Goal: Task Accomplishment & Management: Manage account settings

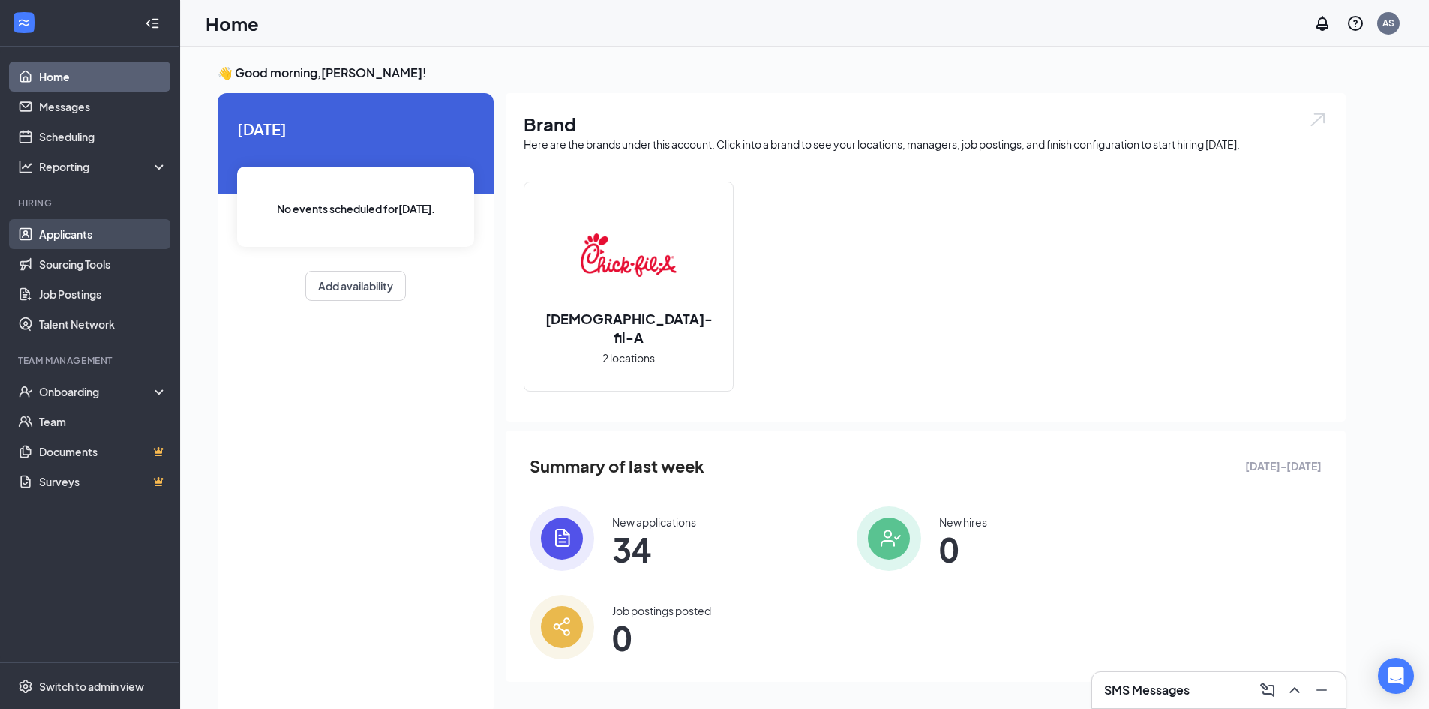
click at [70, 241] on link "Applicants" at bounding box center [103, 234] width 128 height 30
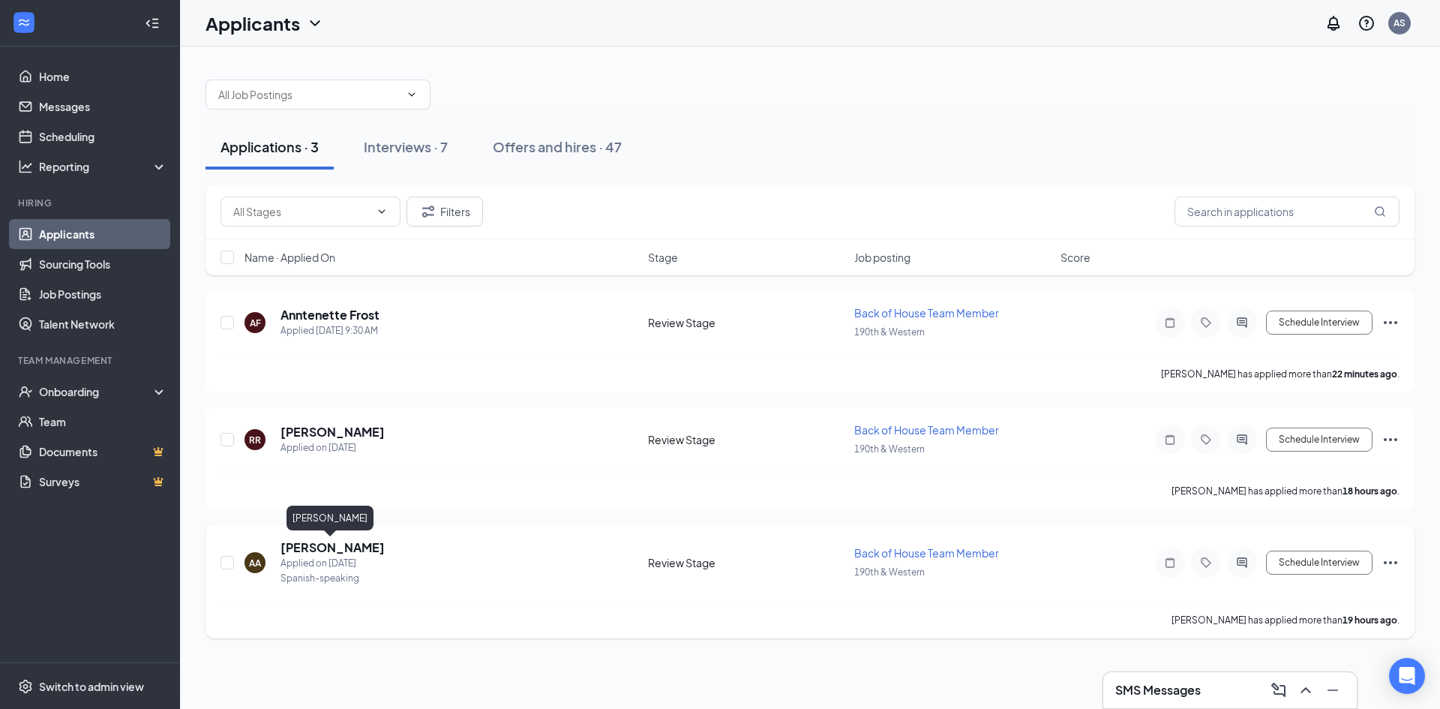
click at [353, 550] on h5 "[PERSON_NAME]" at bounding box center [333, 547] width 104 height 17
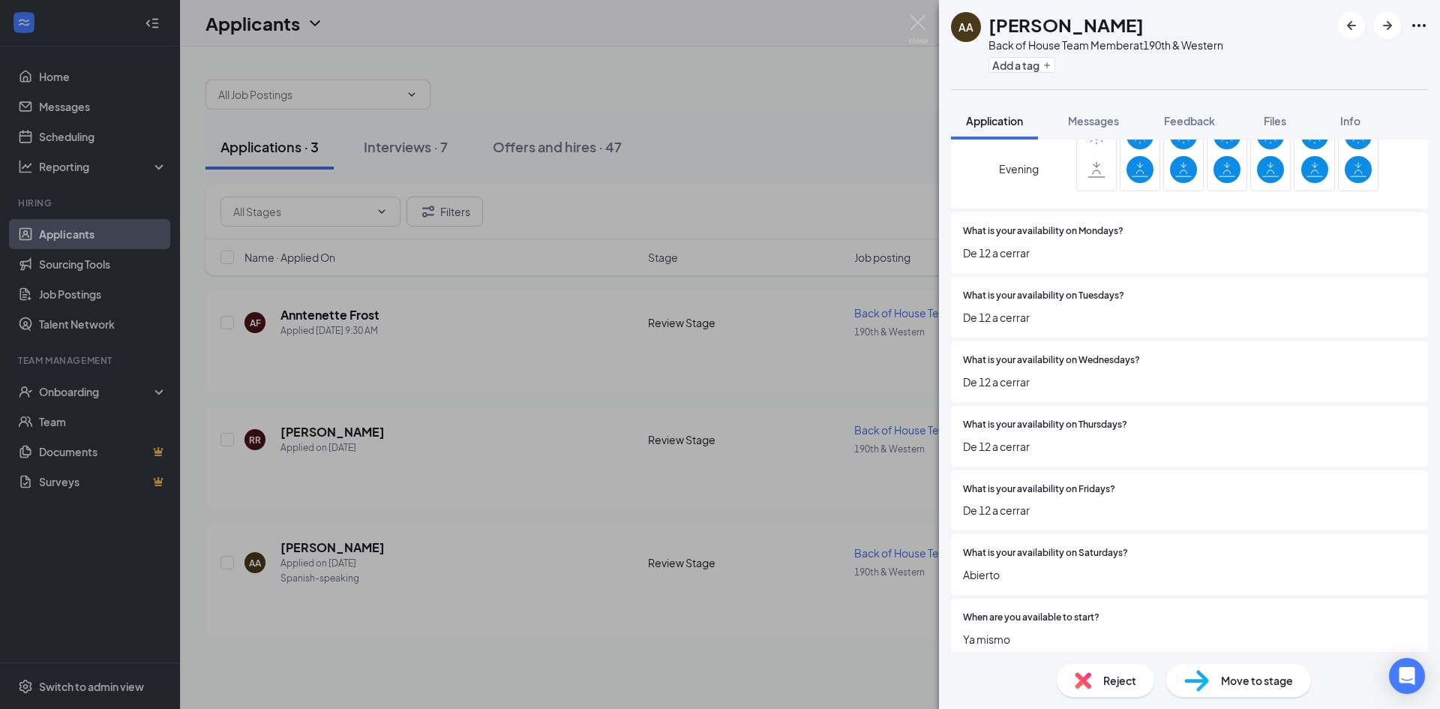
scroll to position [1725, 0]
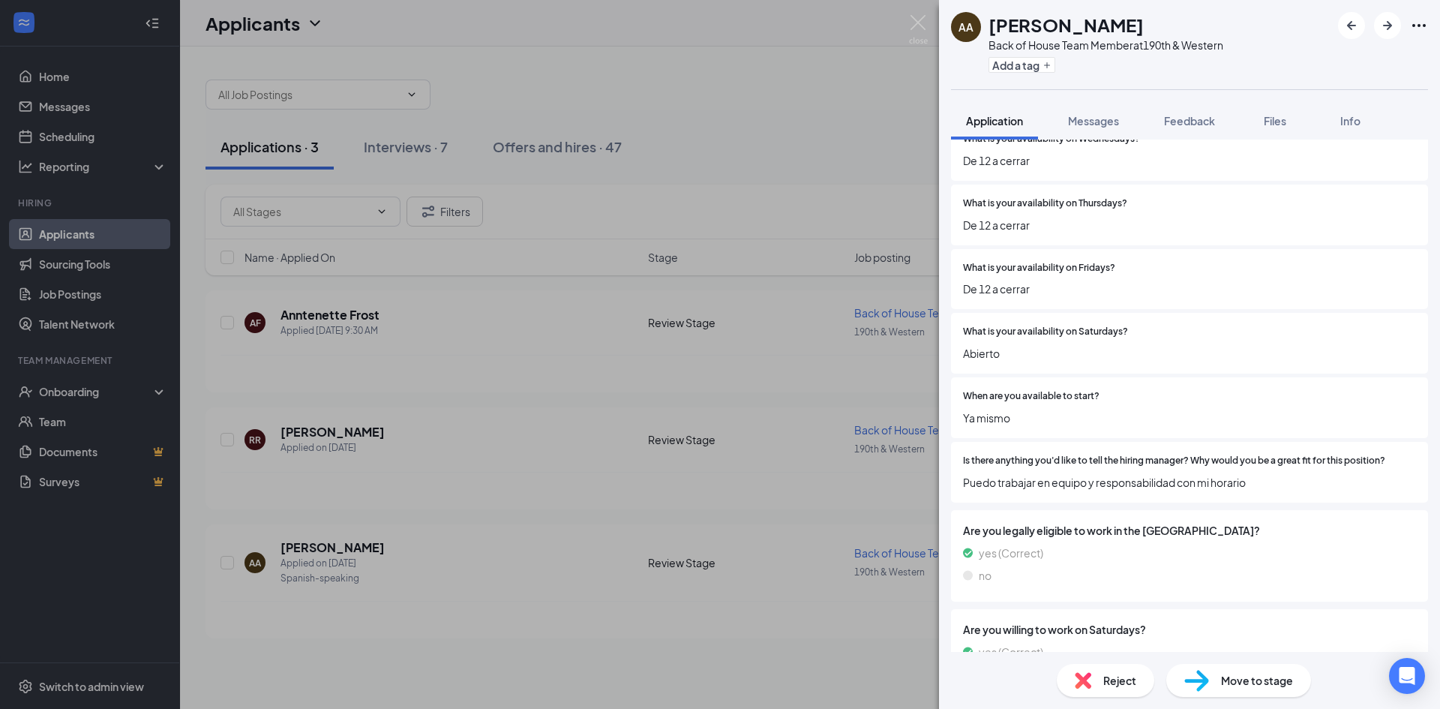
click at [1240, 680] on span "Move to stage" at bounding box center [1257, 680] width 72 height 17
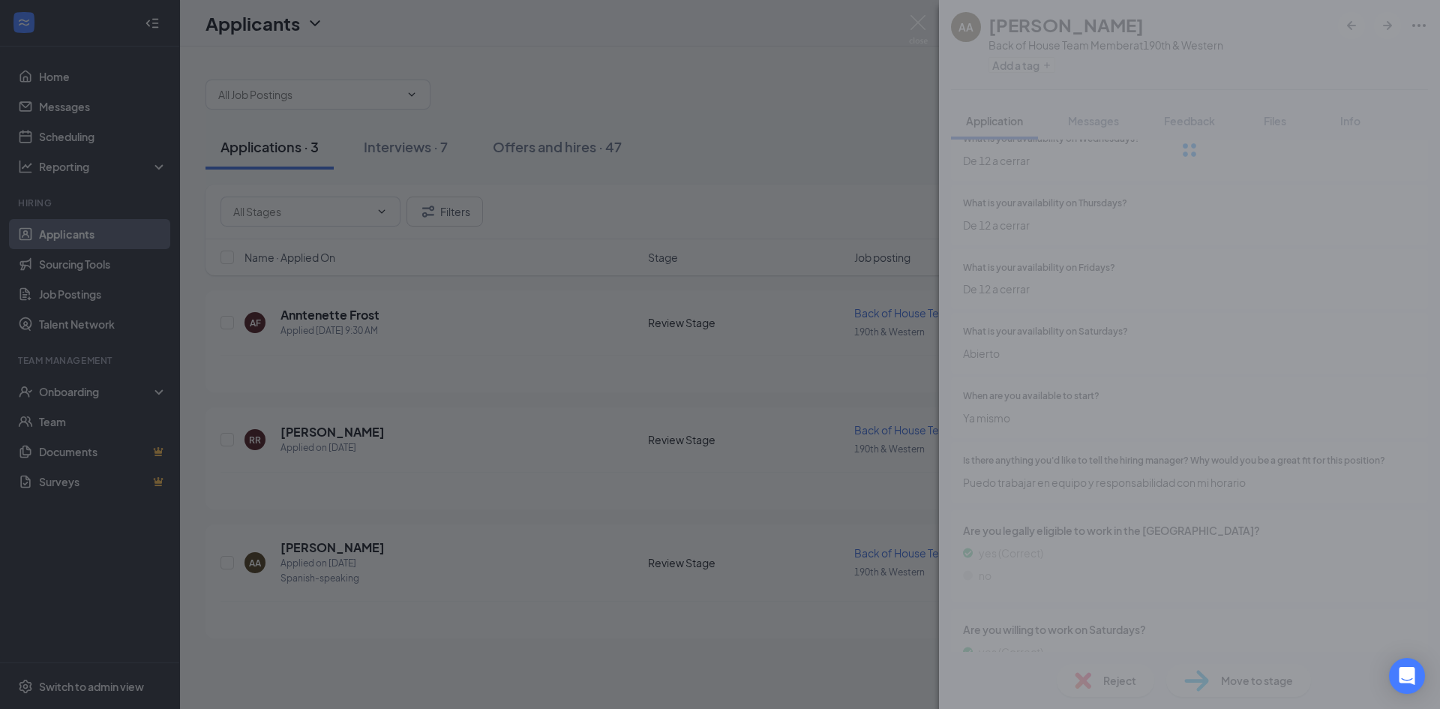
type input "Onsite Interview (next stage)"
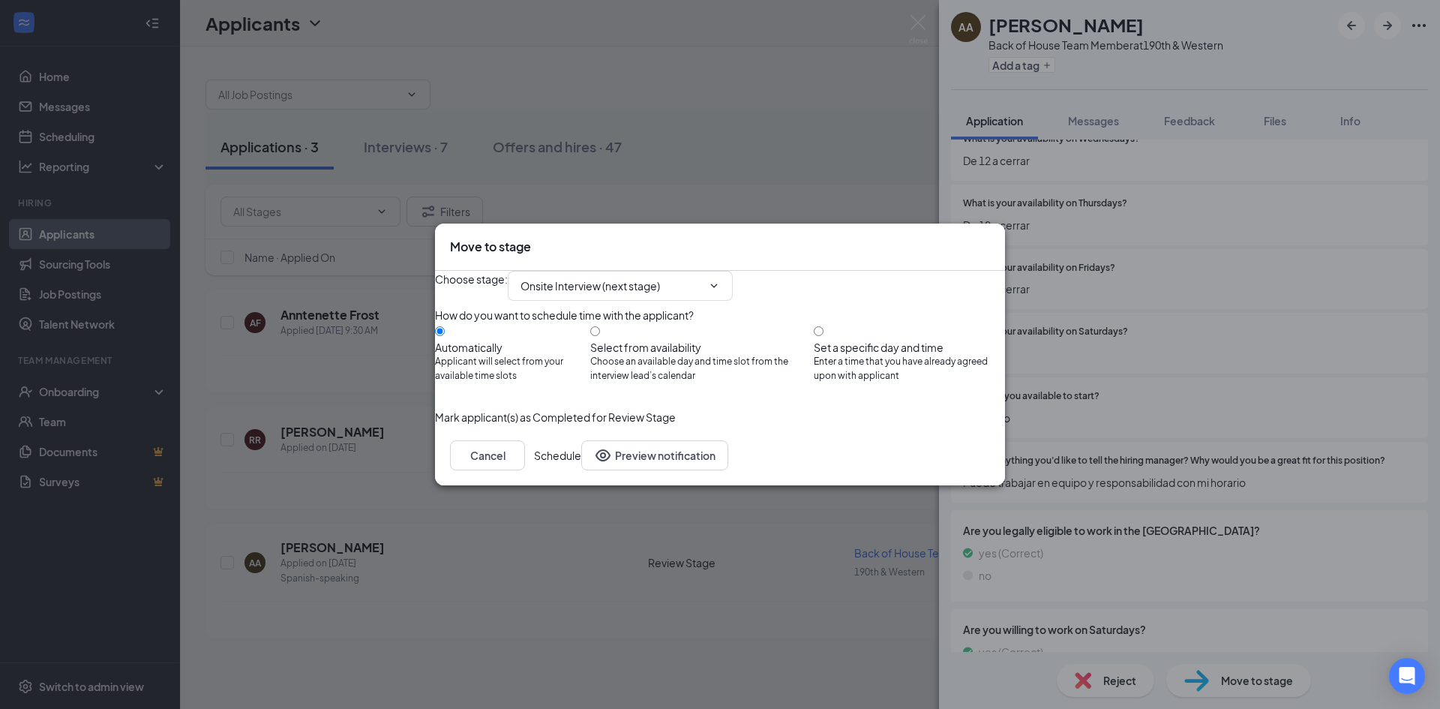
click at [581, 470] on button "Schedule" at bounding box center [557, 455] width 47 height 30
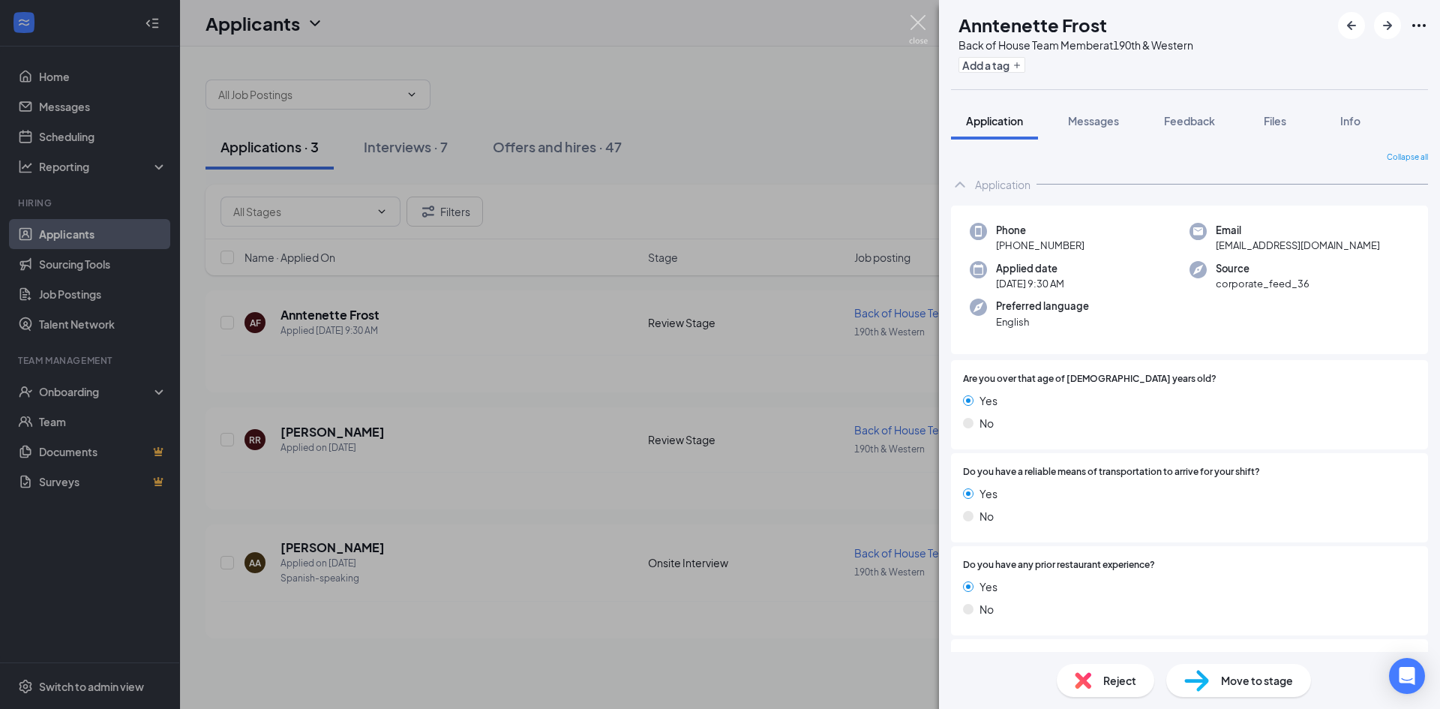
click at [911, 27] on img at bounding box center [918, 29] width 19 height 29
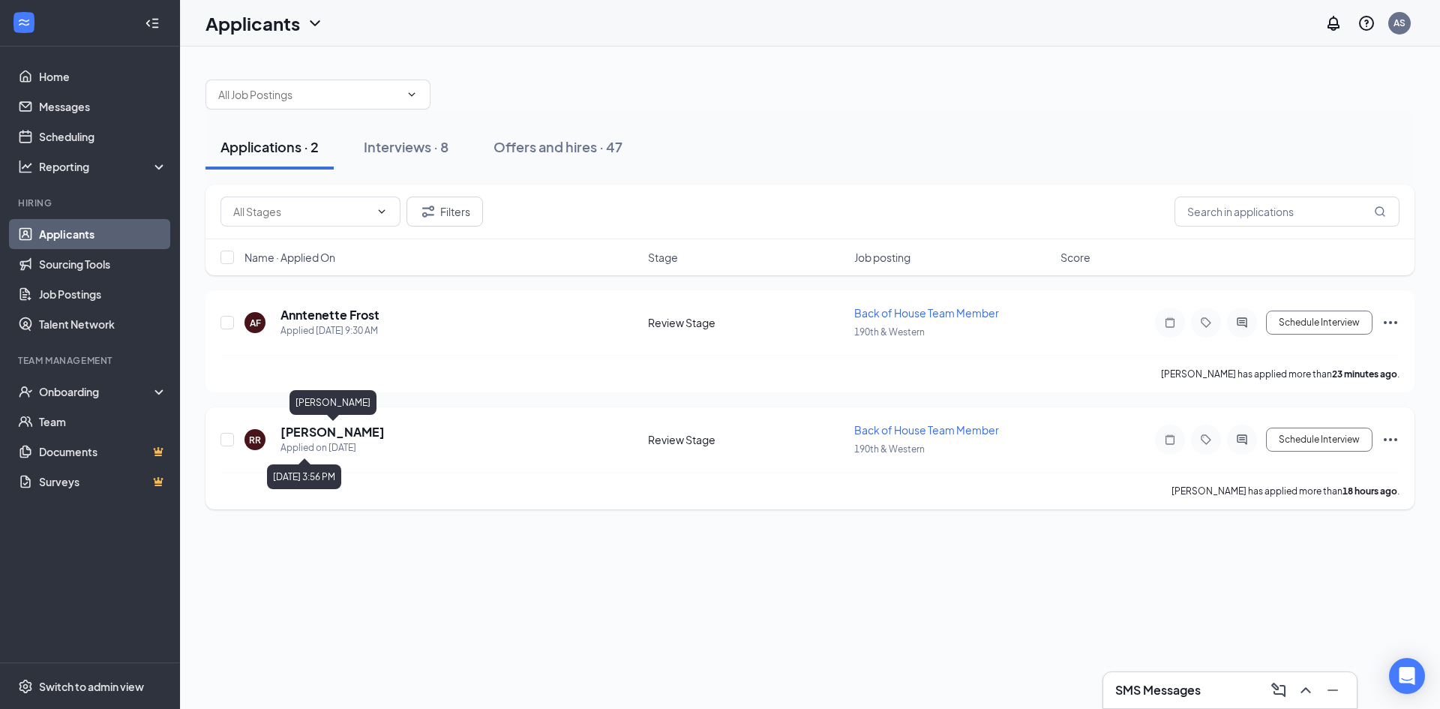
click at [365, 437] on h5 "[PERSON_NAME]" at bounding box center [333, 432] width 104 height 17
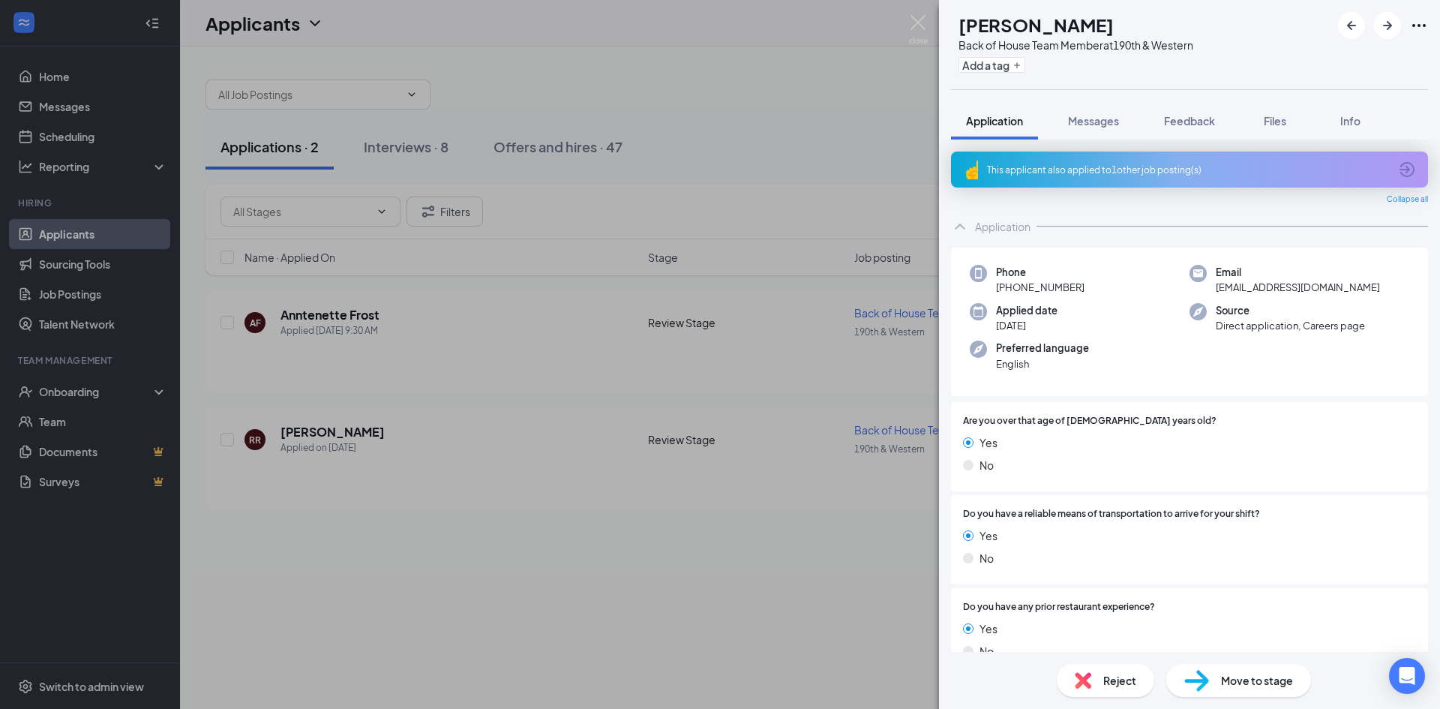
click at [1404, 159] on div "This applicant also applied to 1 other job posting(s)" at bounding box center [1189, 170] width 477 height 36
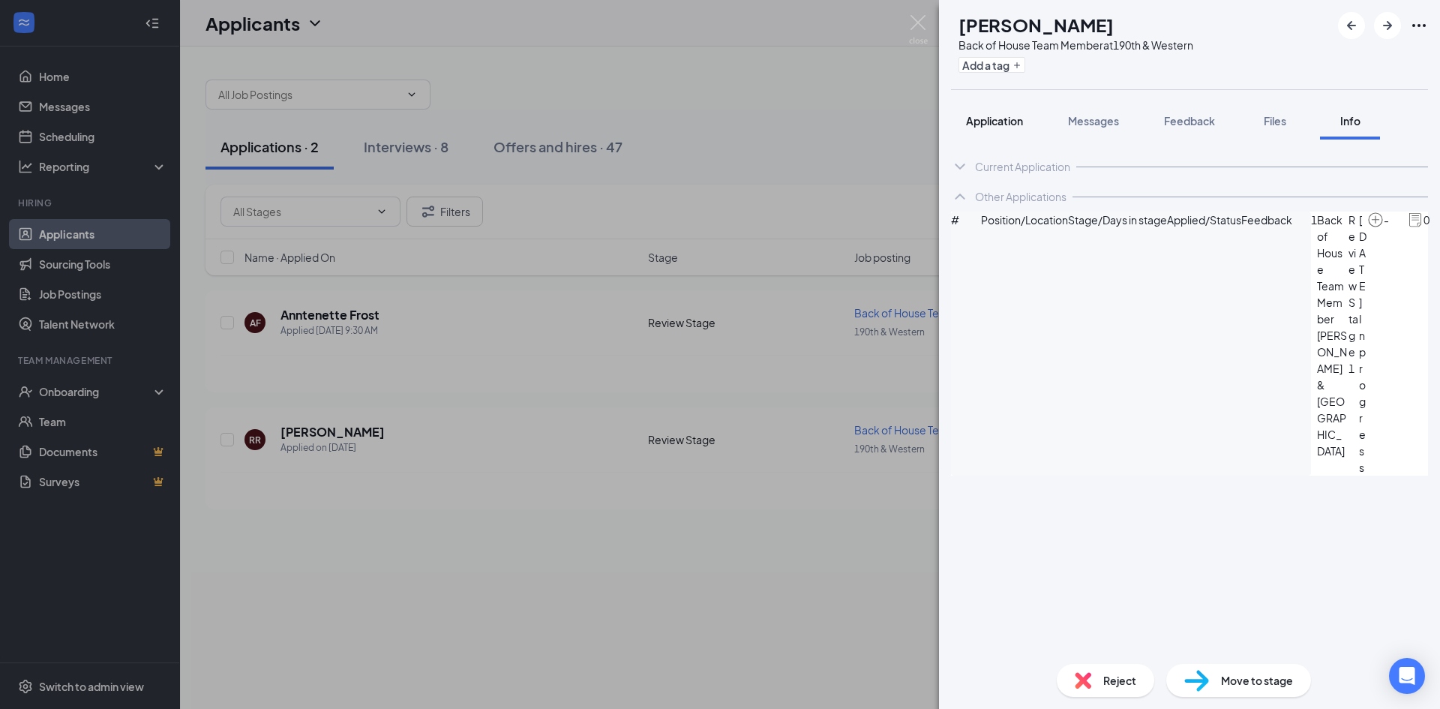
click at [998, 119] on span "Application" at bounding box center [994, 121] width 57 height 14
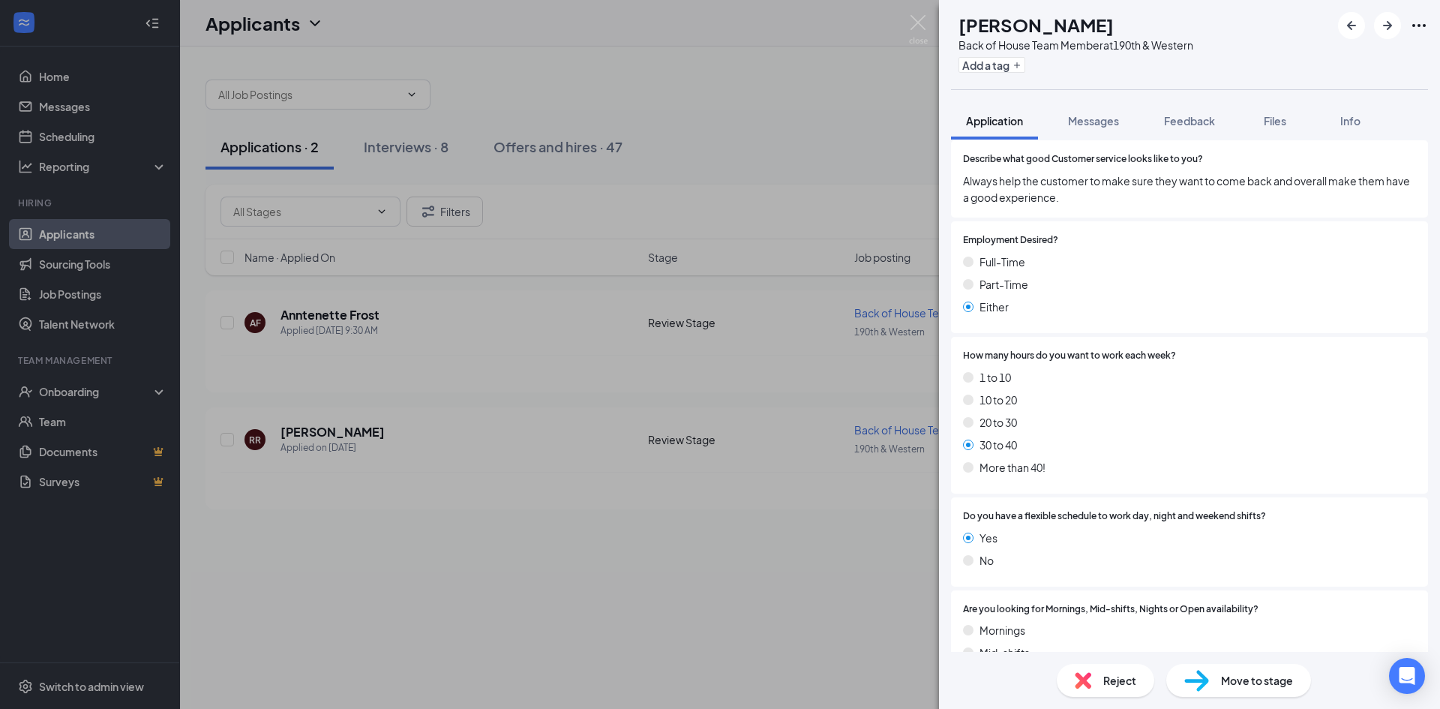
scroll to position [900, 0]
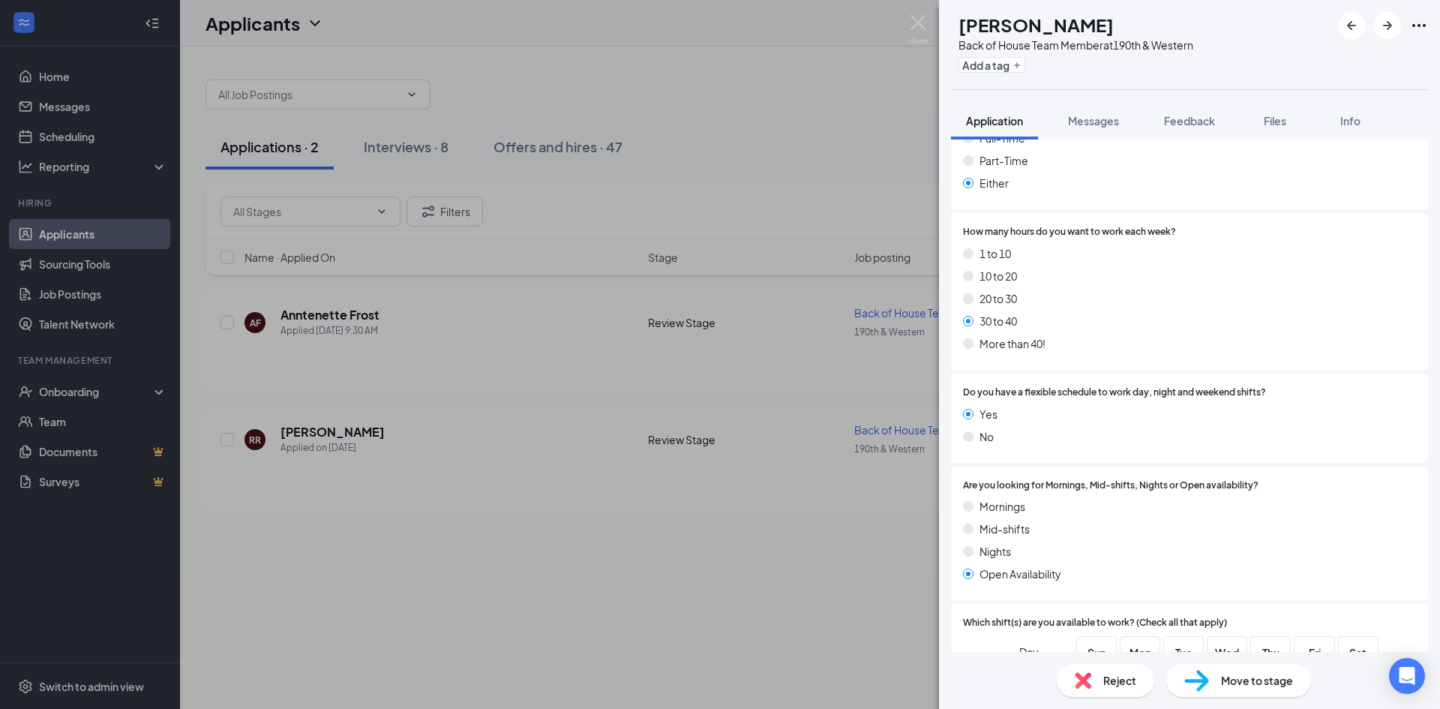
click at [1113, 681] on span "Reject" at bounding box center [1119, 680] width 33 height 17
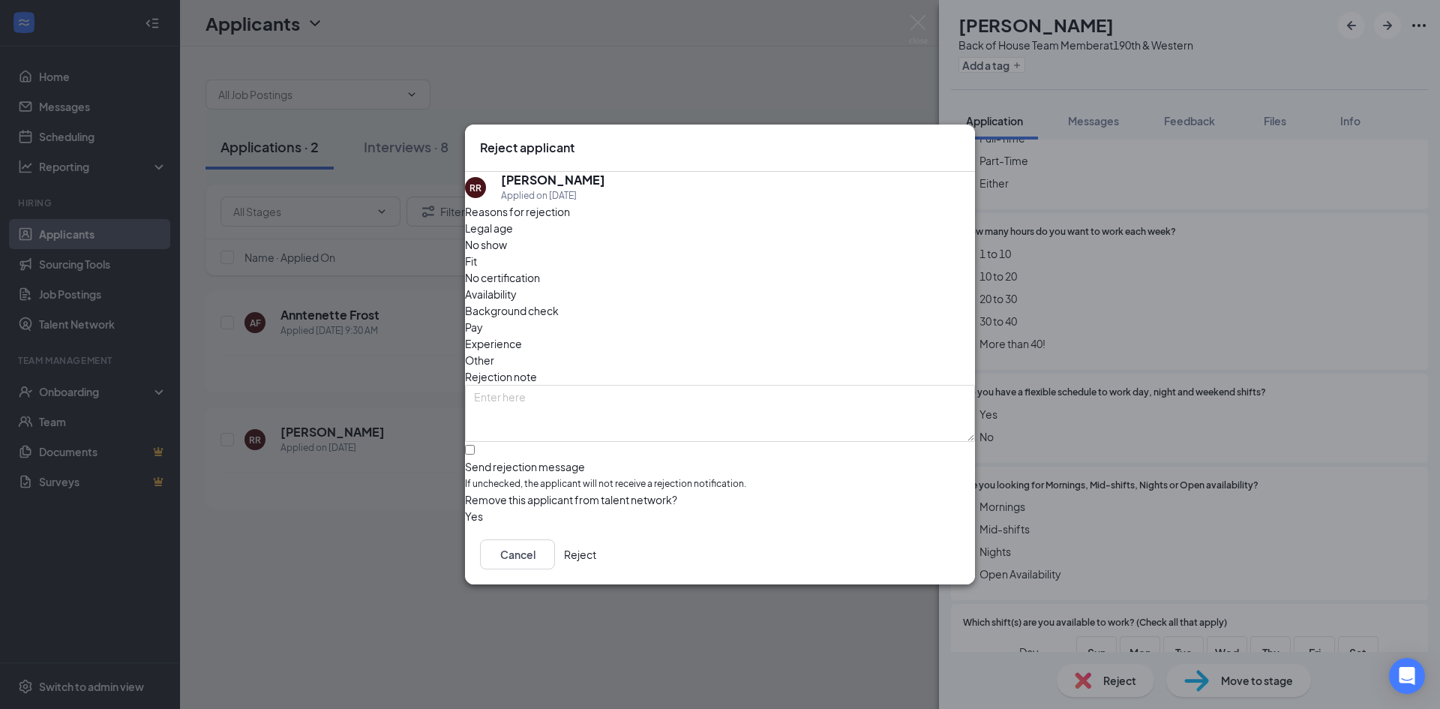
click at [596, 566] on button "Reject" at bounding box center [580, 554] width 32 height 30
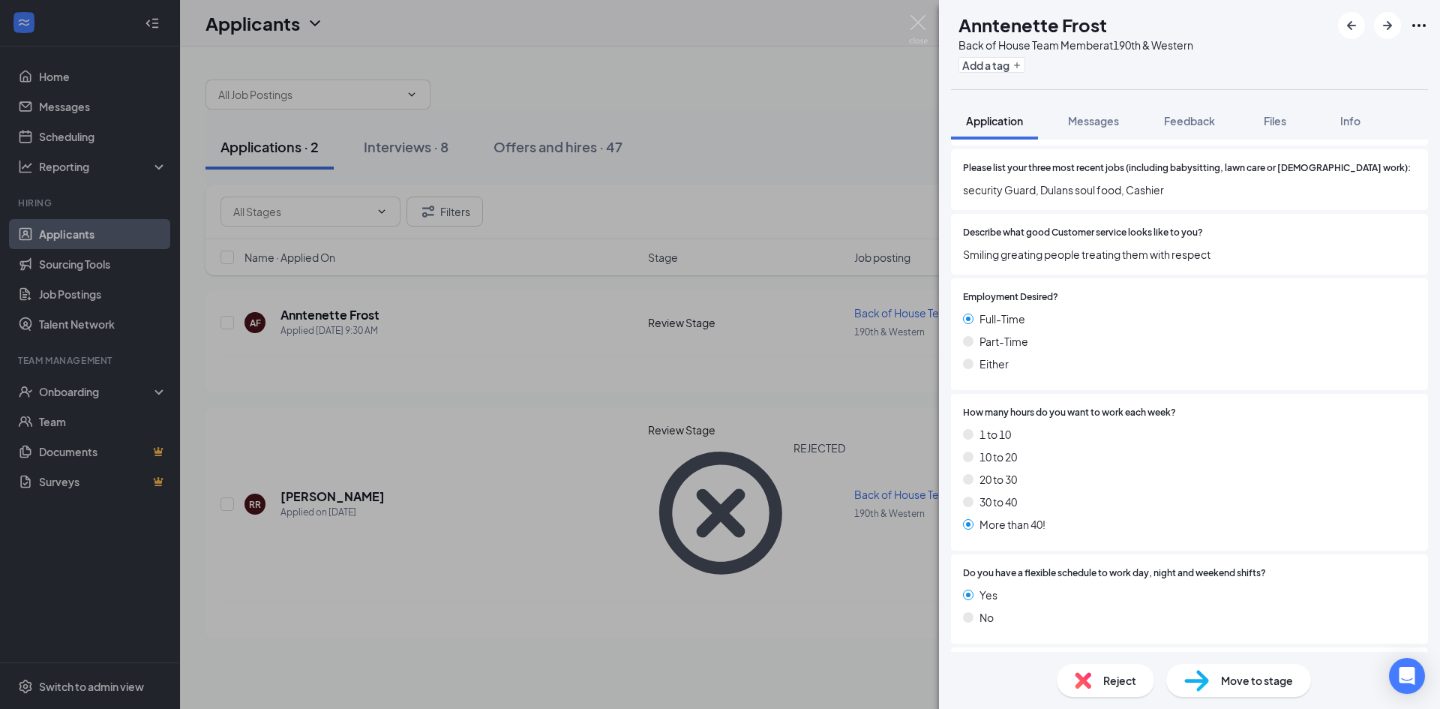
scroll to position [675, 0]
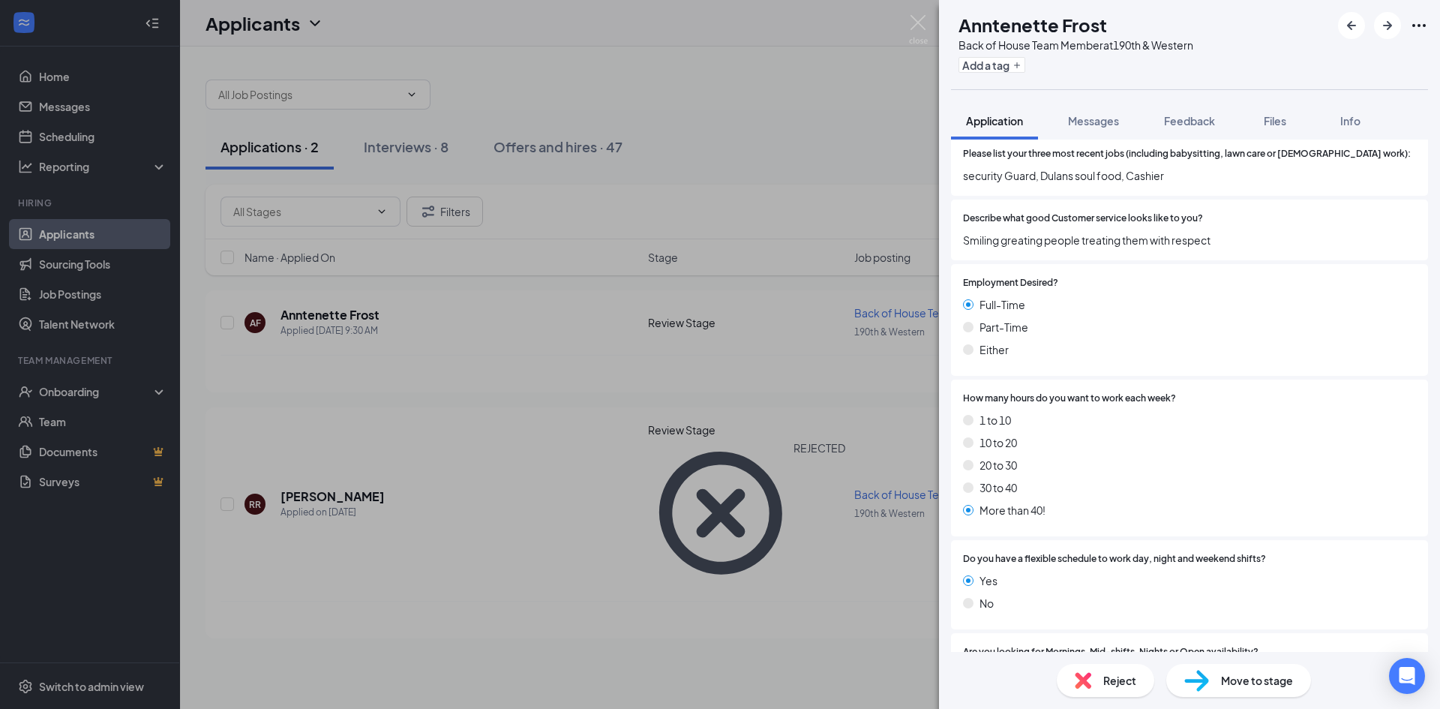
click at [1087, 696] on div "Reject" at bounding box center [1106, 680] width 98 height 33
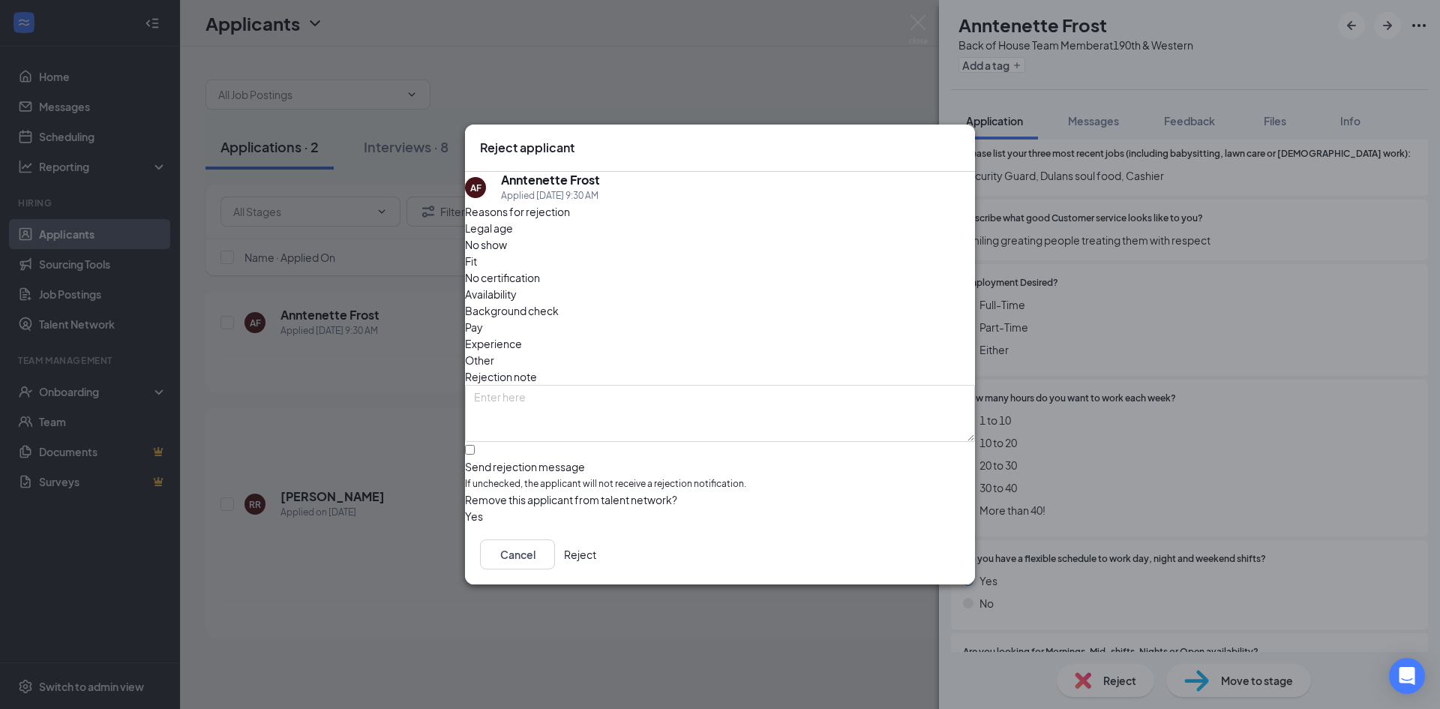
click at [1088, 688] on div "Reject applicant AF Anntenette Frost Applied [DATE] 9:30 AM Reasons for rejecti…" at bounding box center [720, 354] width 1440 height 709
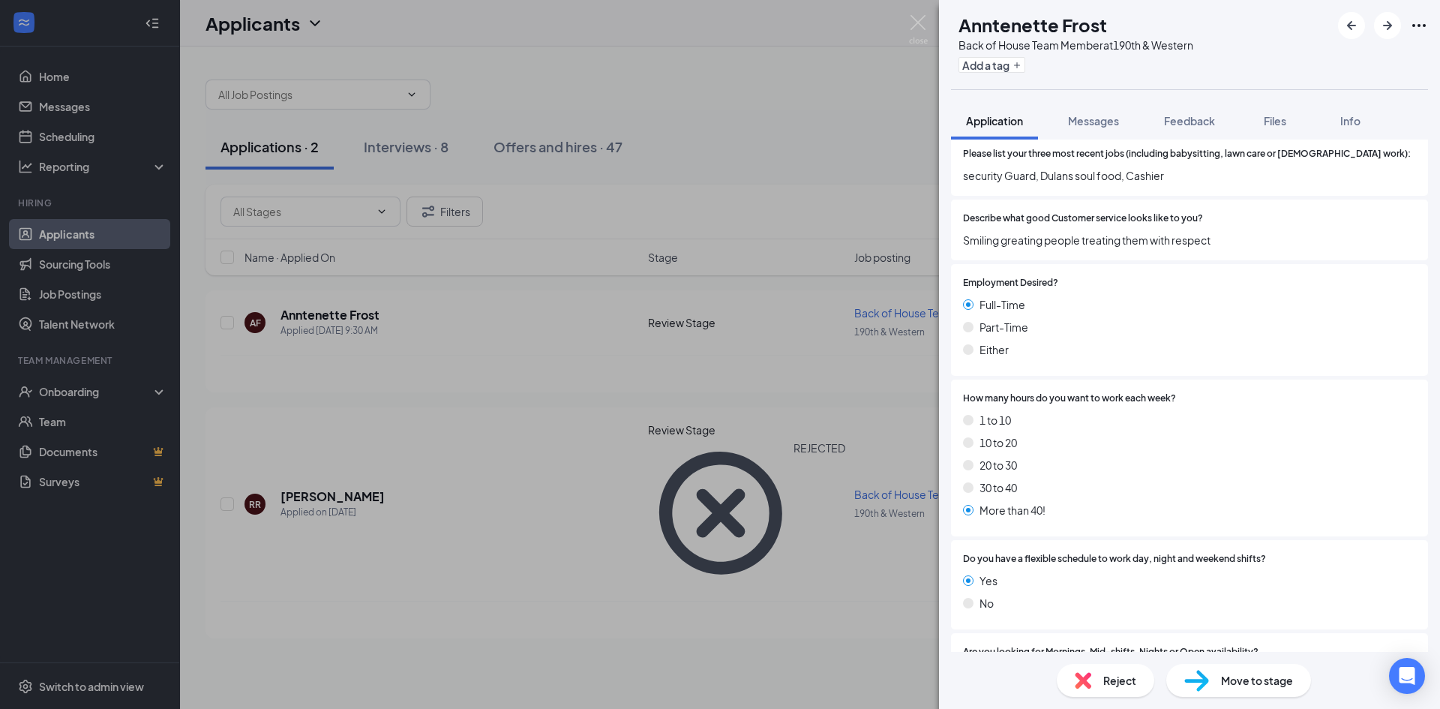
click at [1076, 670] on div "Reject" at bounding box center [1106, 680] width 98 height 33
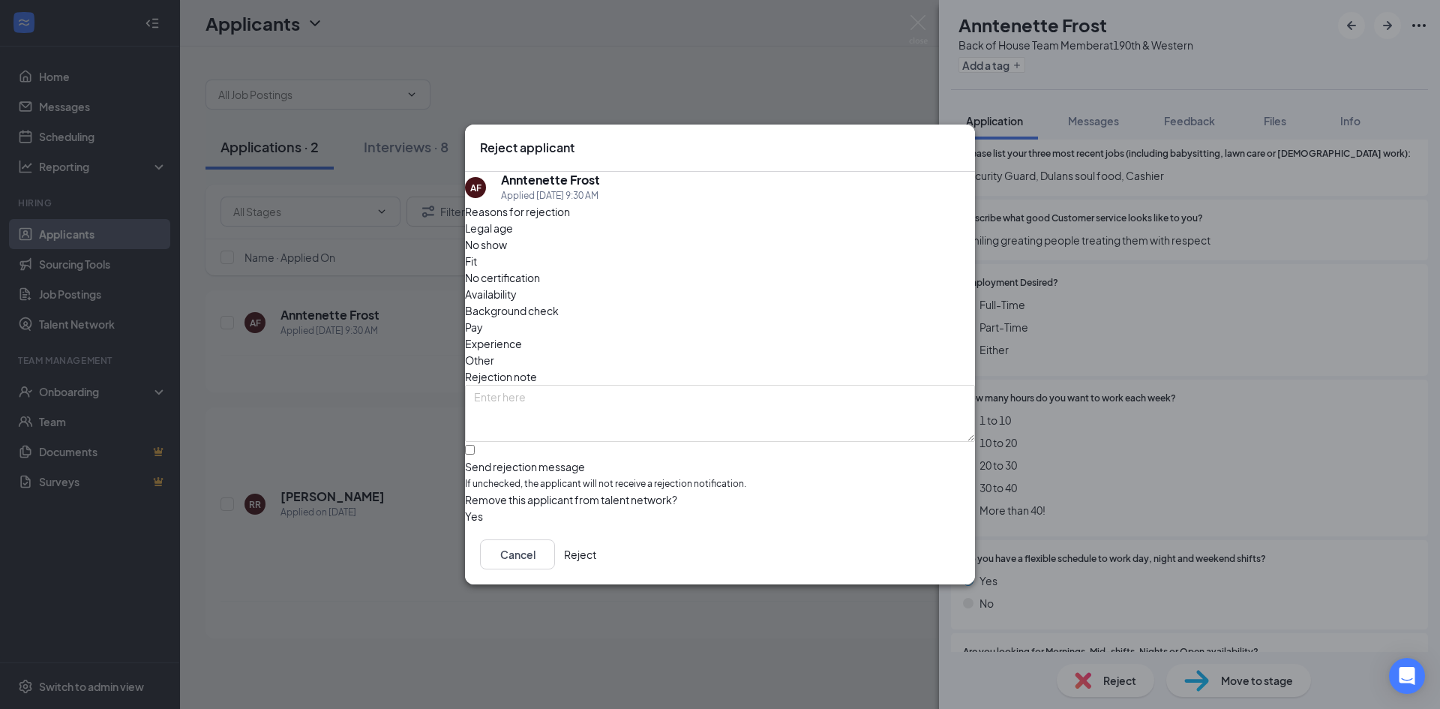
click at [596, 560] on button "Reject" at bounding box center [580, 554] width 32 height 30
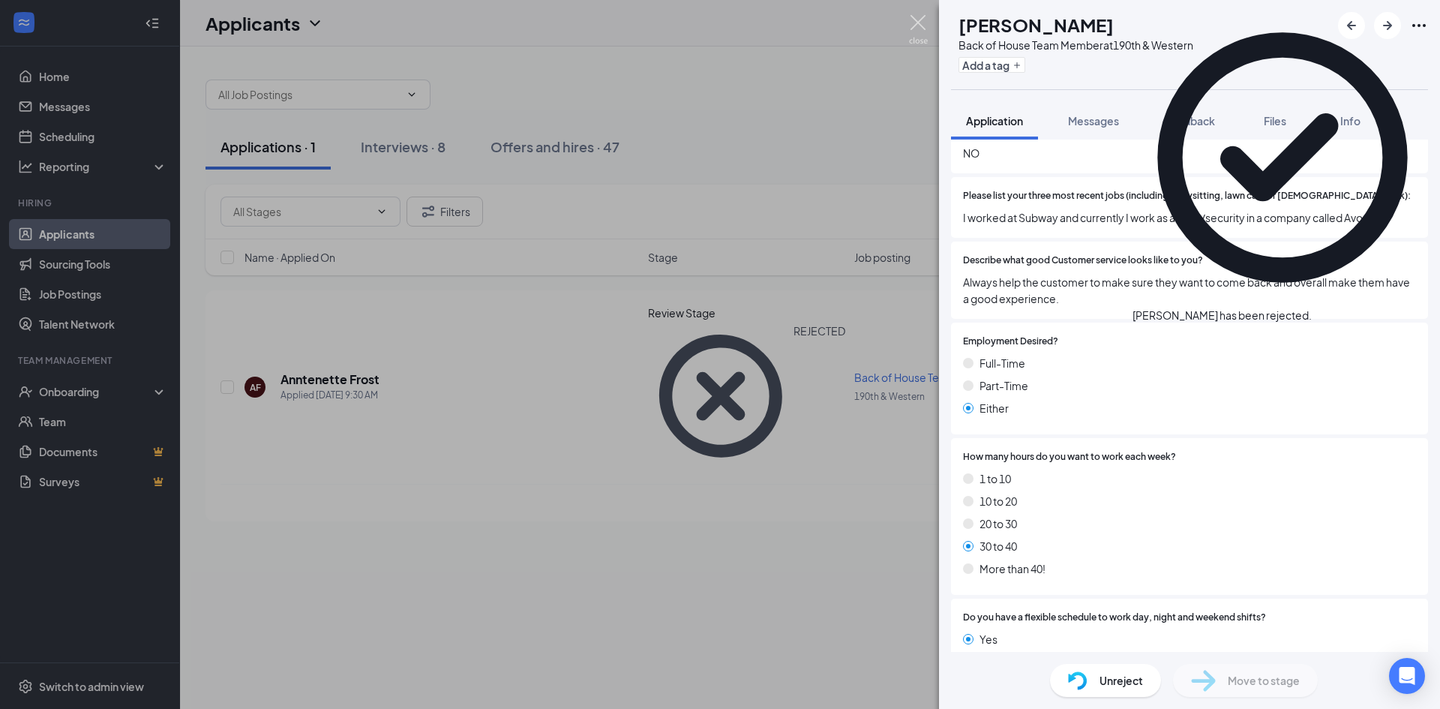
click at [920, 21] on img at bounding box center [918, 29] width 19 height 29
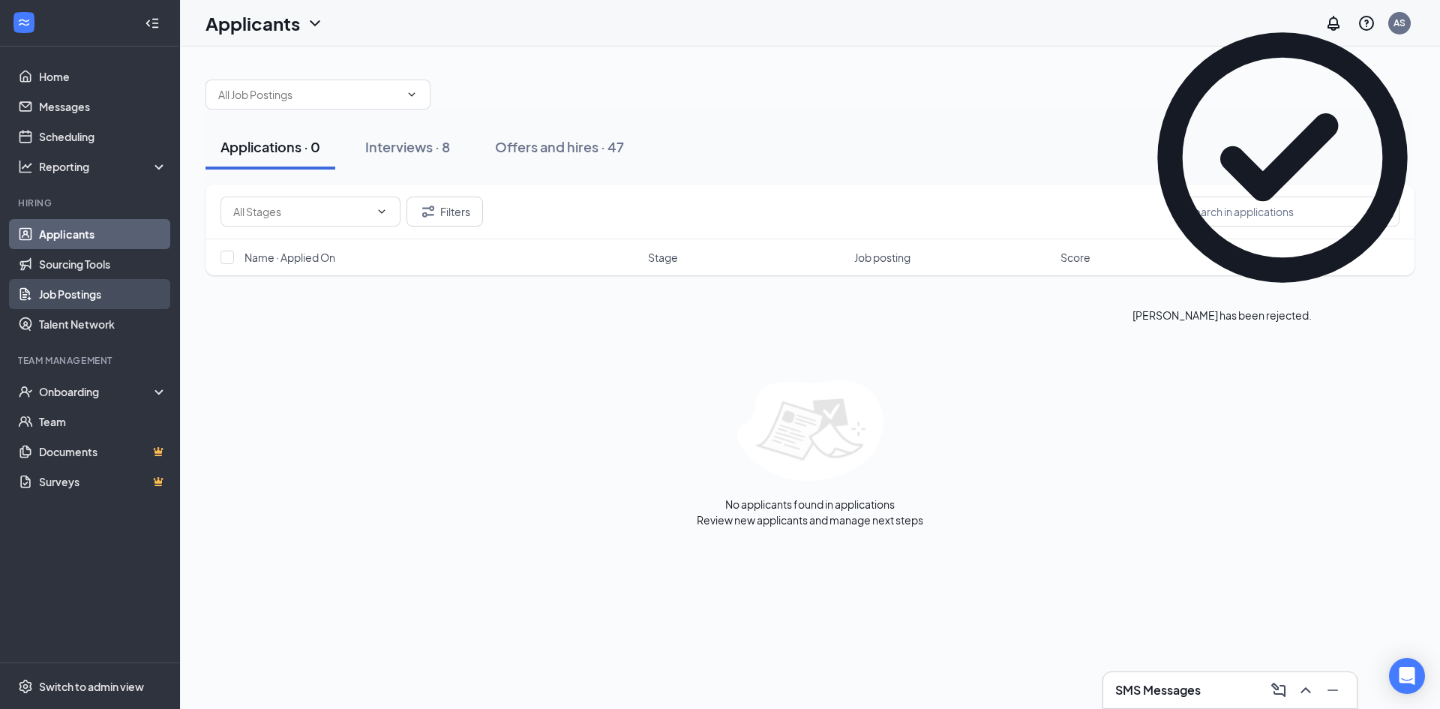
click at [74, 293] on link "Job Postings" at bounding box center [103, 294] width 128 height 30
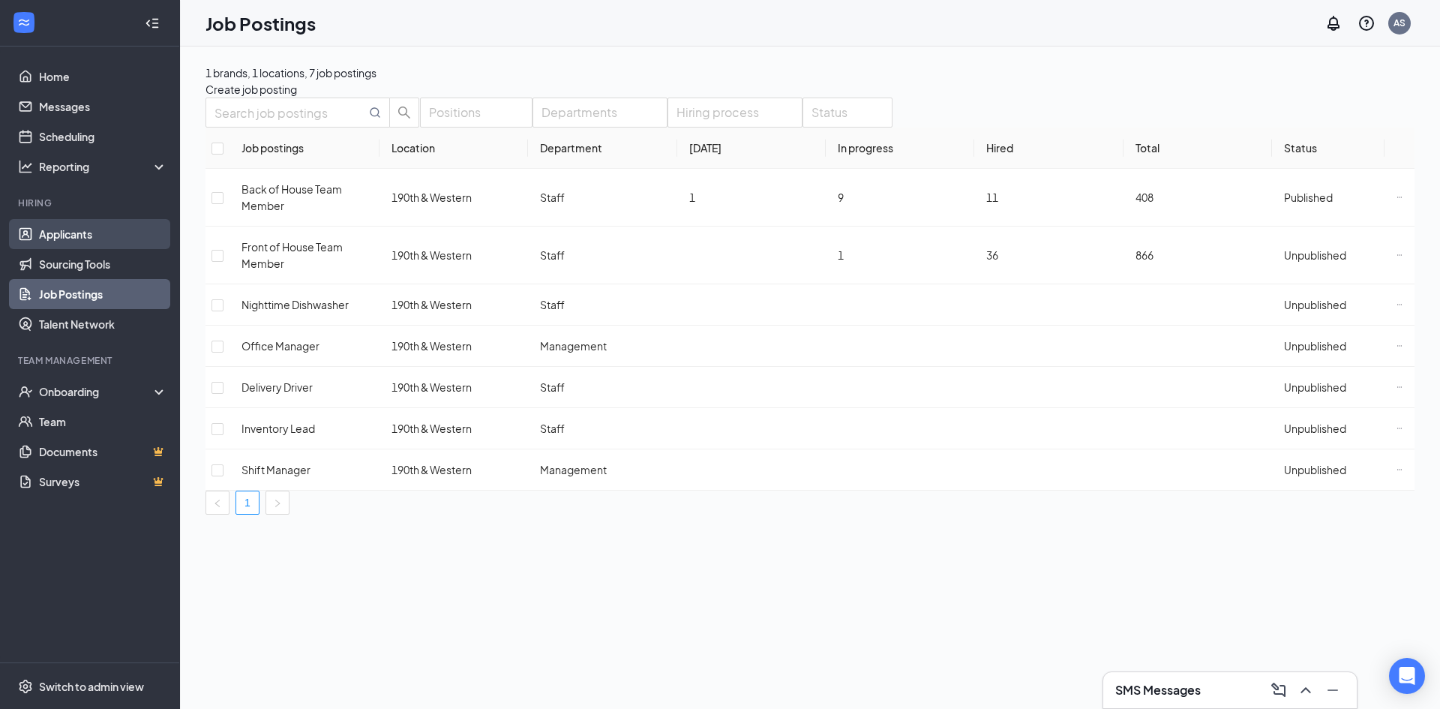
click at [99, 236] on link "Applicants" at bounding box center [103, 234] width 128 height 30
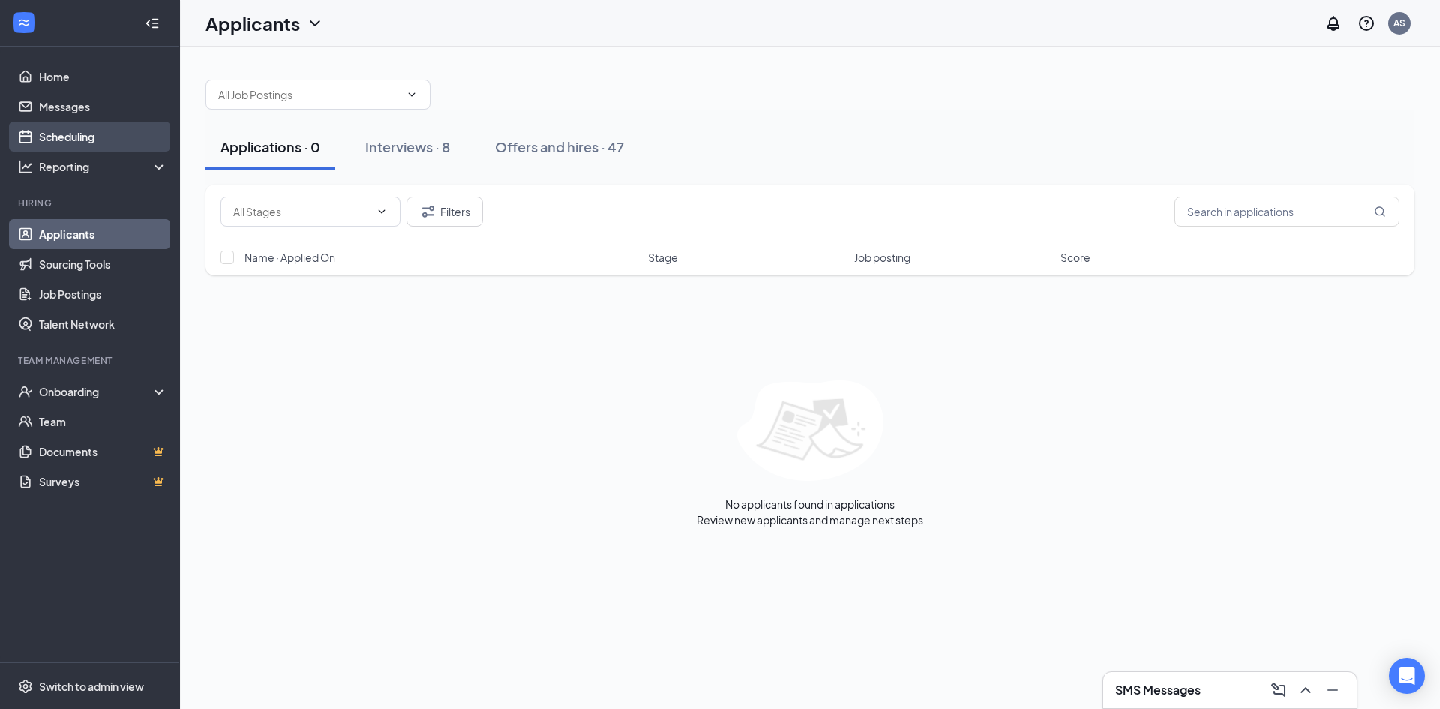
click at [67, 128] on link "Scheduling" at bounding box center [103, 137] width 128 height 30
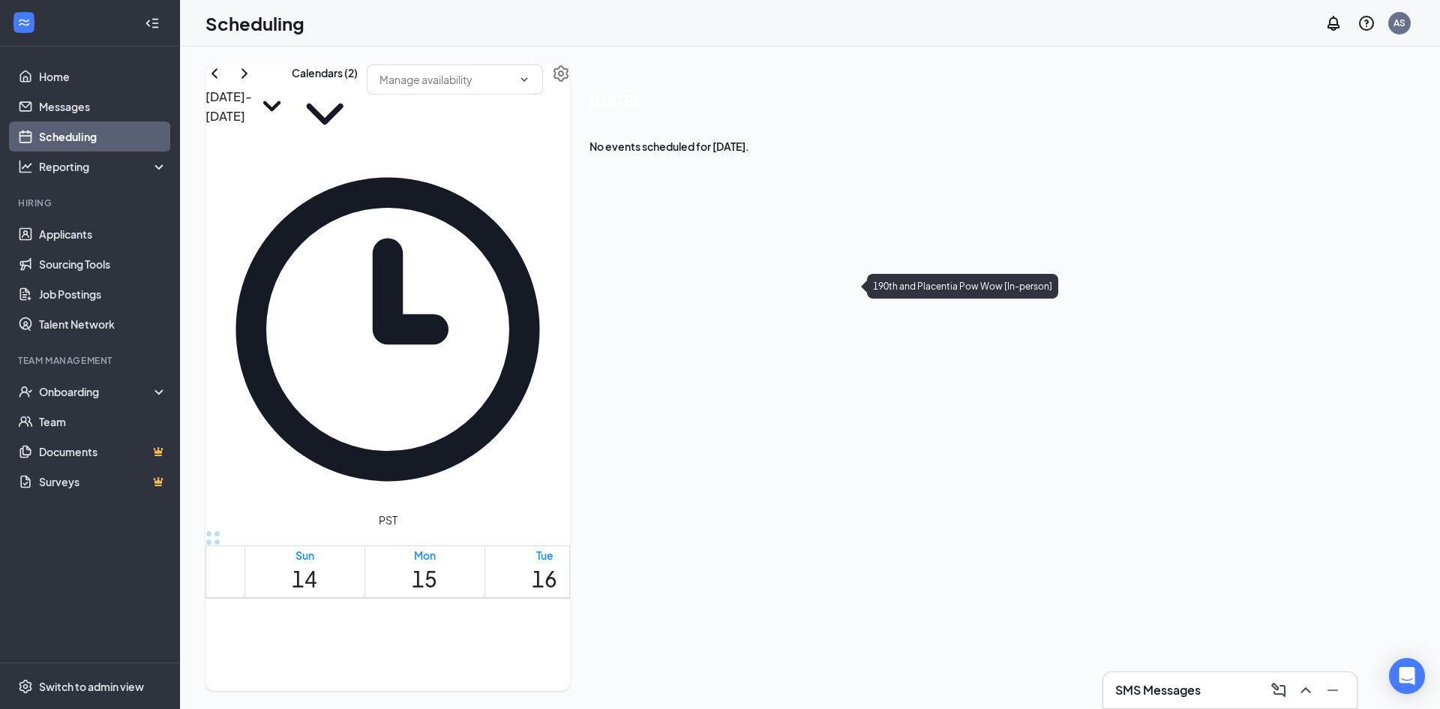
scroll to position [737, 0]
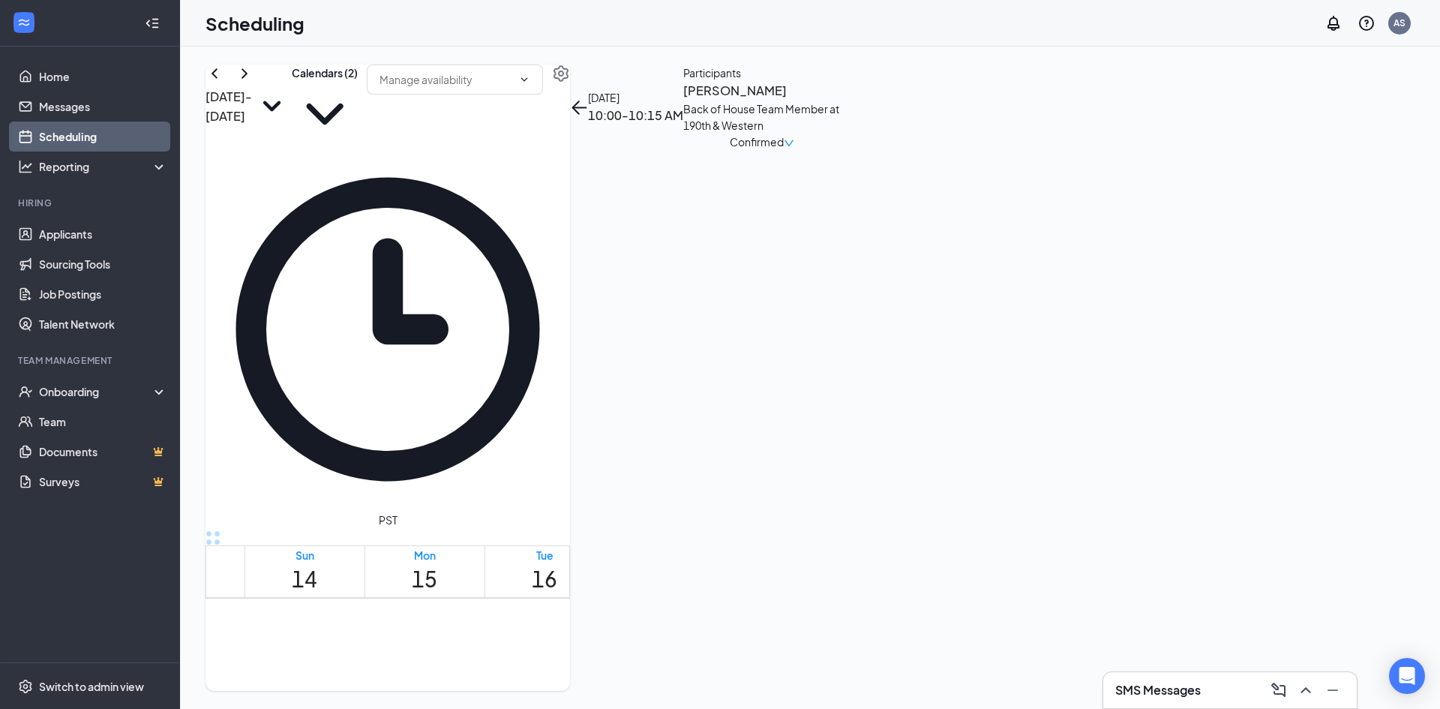
click at [841, 101] on h3 "[PERSON_NAME]" at bounding box center [762, 91] width 158 height 20
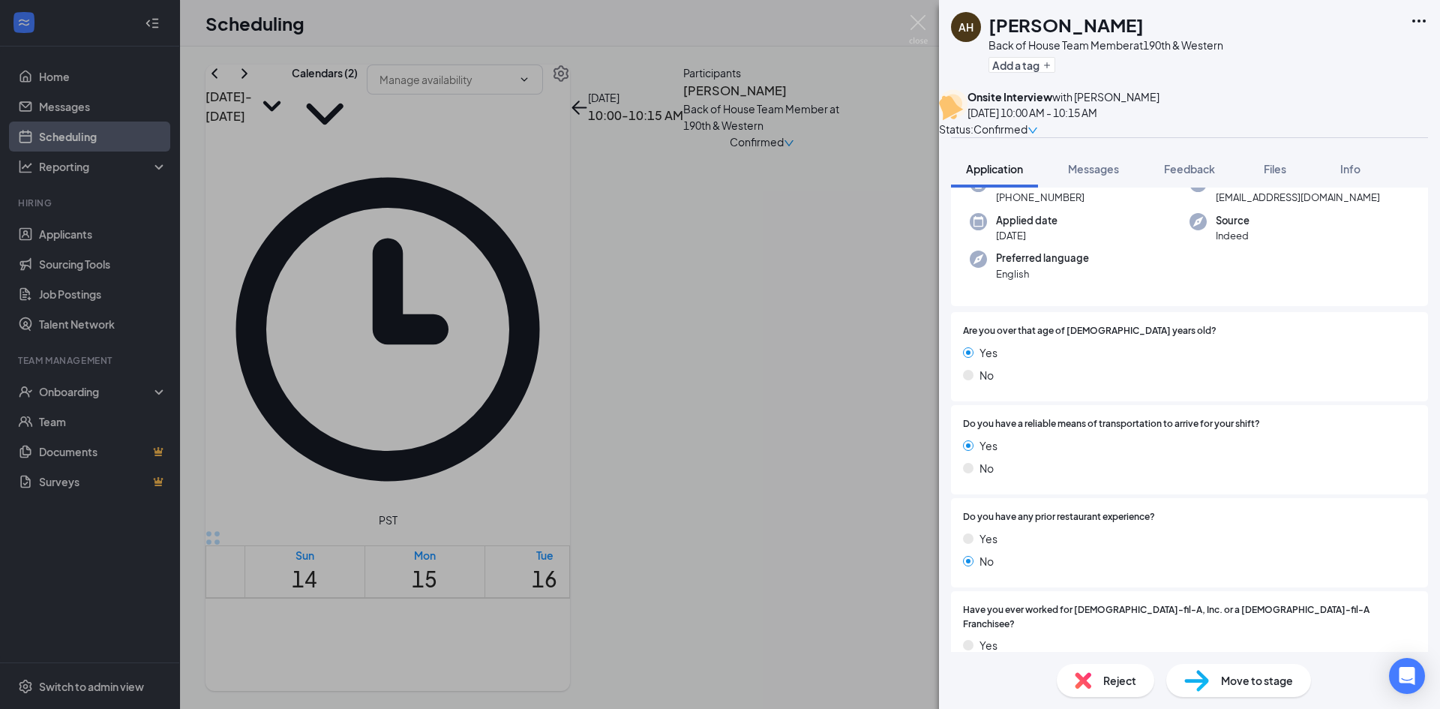
scroll to position [225, 0]
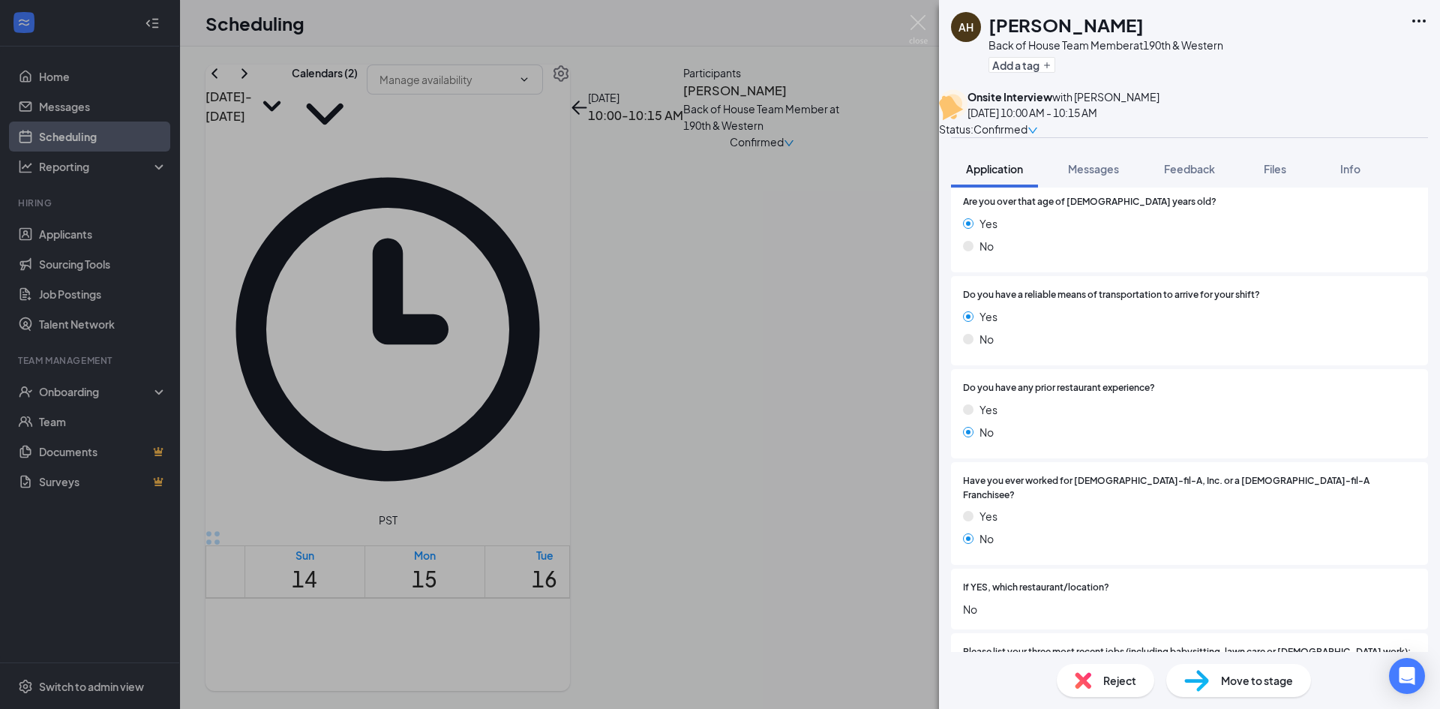
click at [922, 14] on div "AH [PERSON_NAME] Back of House Team Member at 190th & Western Add a tag Onsite …" at bounding box center [720, 354] width 1440 height 709
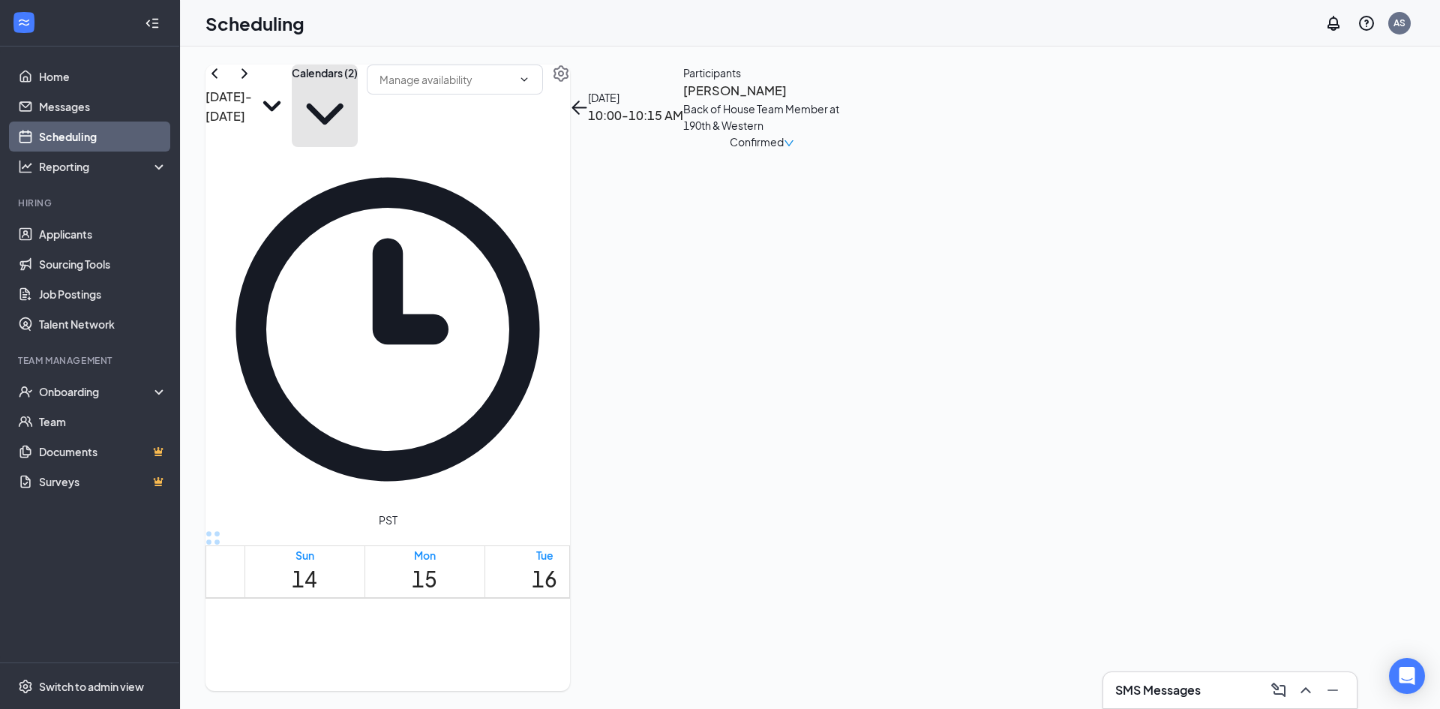
click at [358, 110] on button "Calendars (2)" at bounding box center [325, 106] width 66 height 83
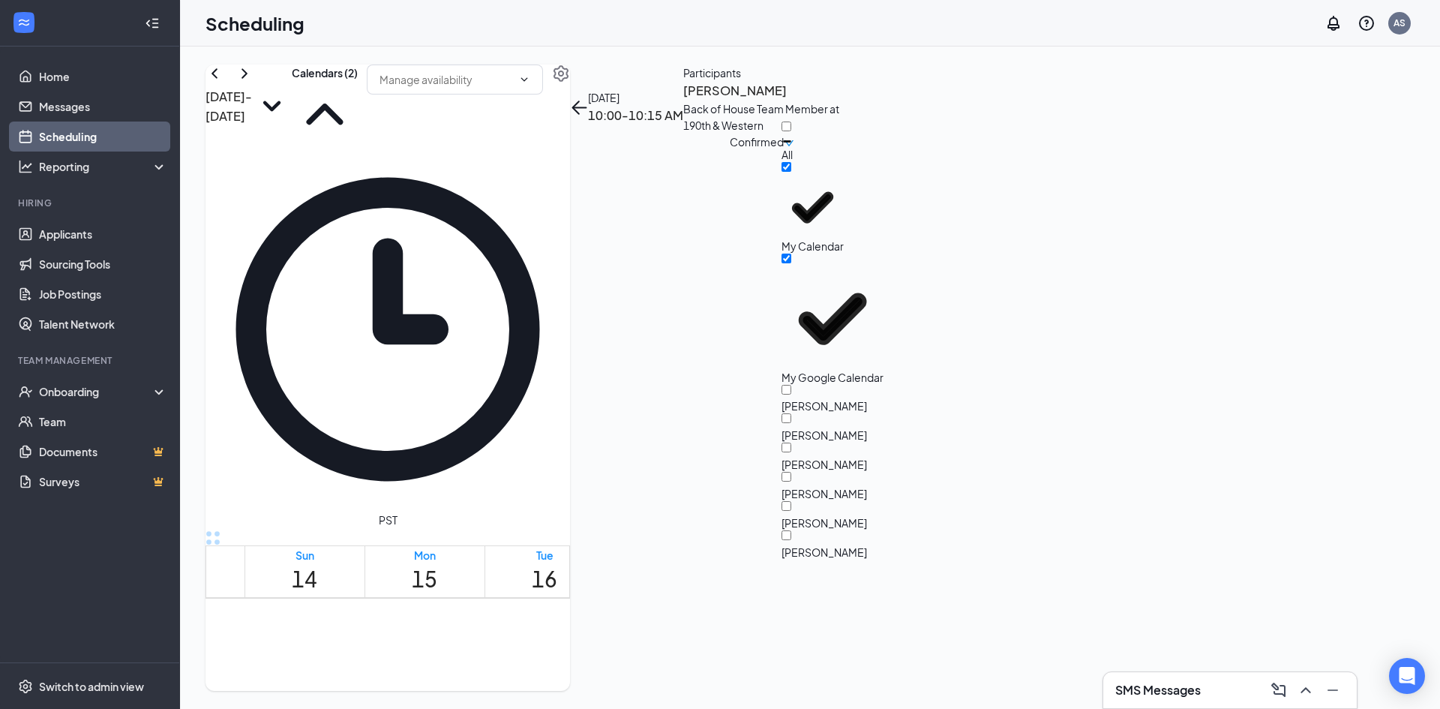
click at [859, 472] on div "[PERSON_NAME]" at bounding box center [849, 486] width 135 height 29
checkbox input "true"
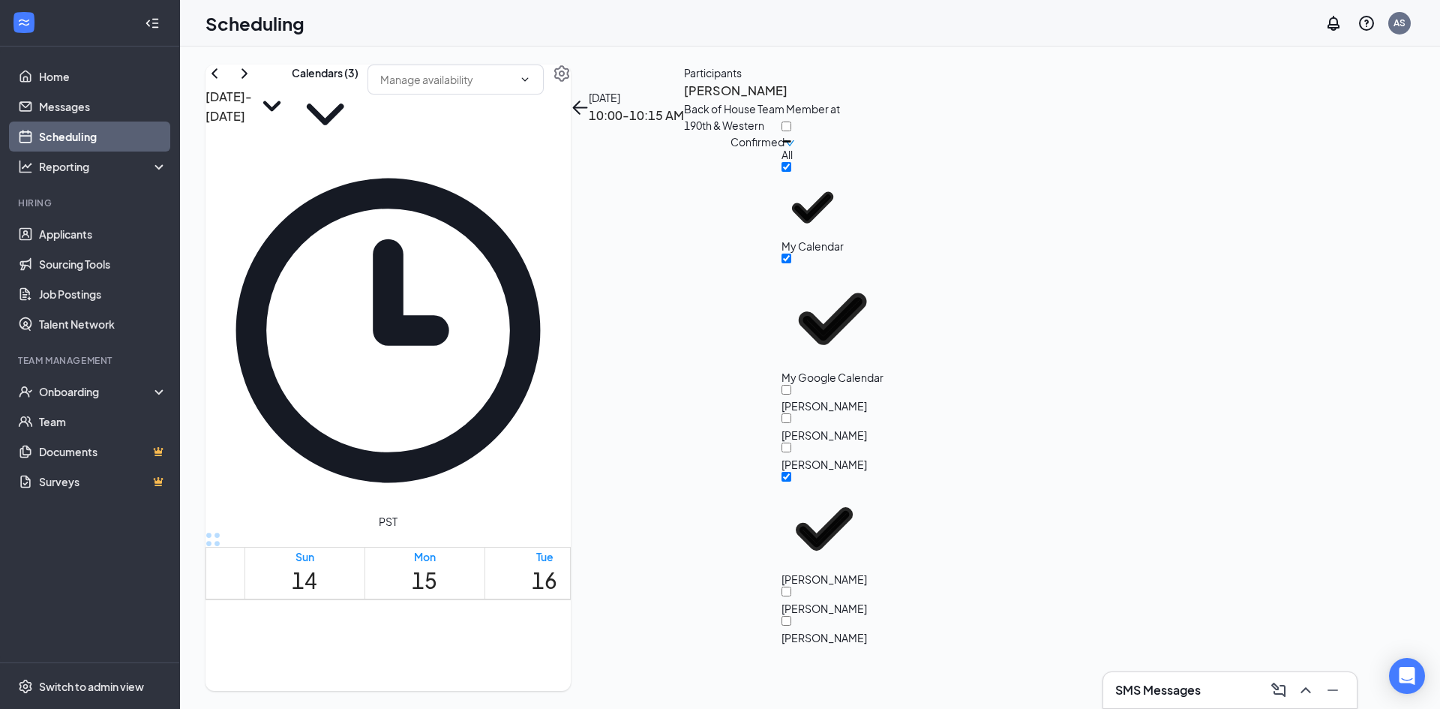
click at [570, 431] on td at bounding box center [665, 439] width 841 height 17
